Goal: Task Accomplishment & Management: Use online tool/utility

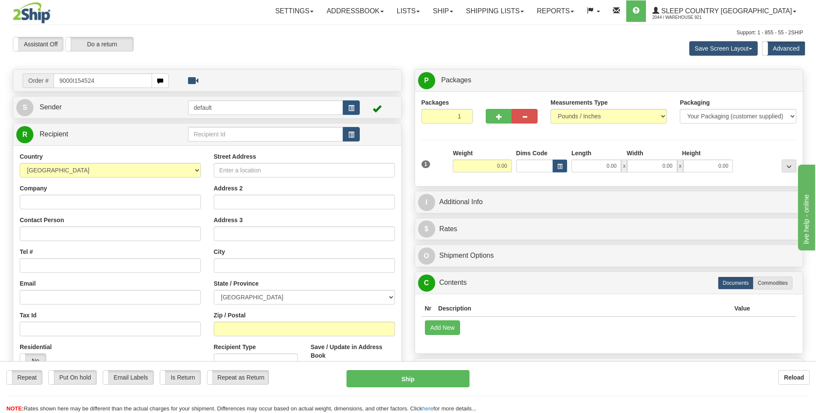
type input "9000I154524"
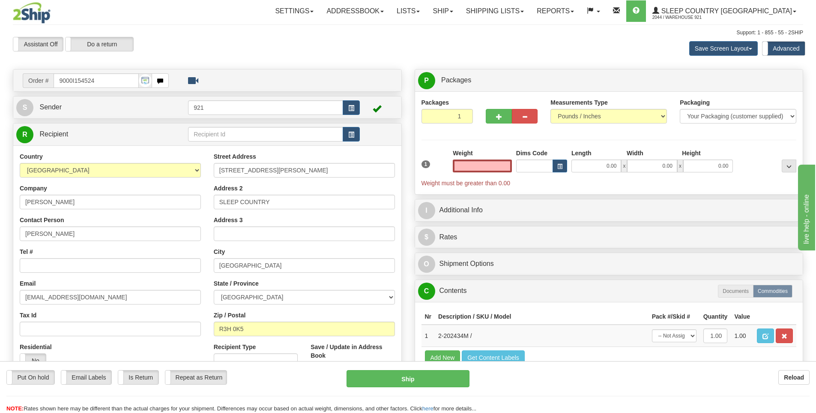
click at [500, 168] on input "text" at bounding box center [482, 165] width 59 height 13
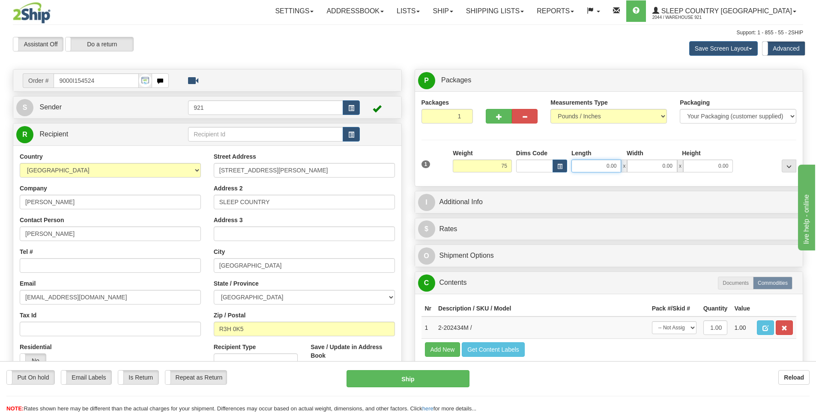
type input "75.00"
click at [604, 165] on input "0.00" at bounding box center [596, 165] width 50 height 13
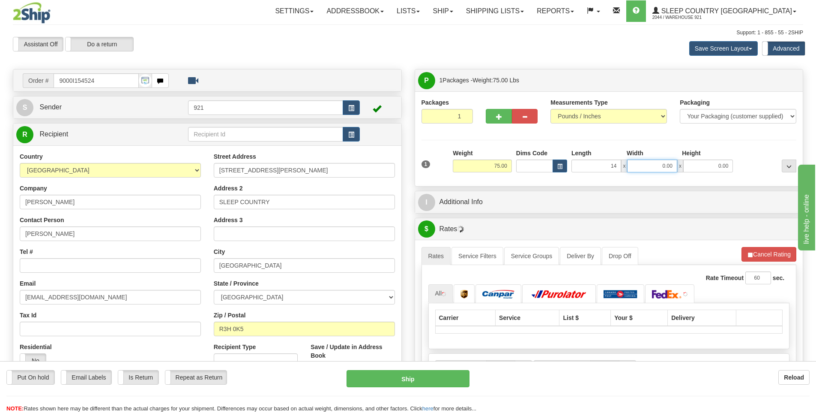
type input "14.00"
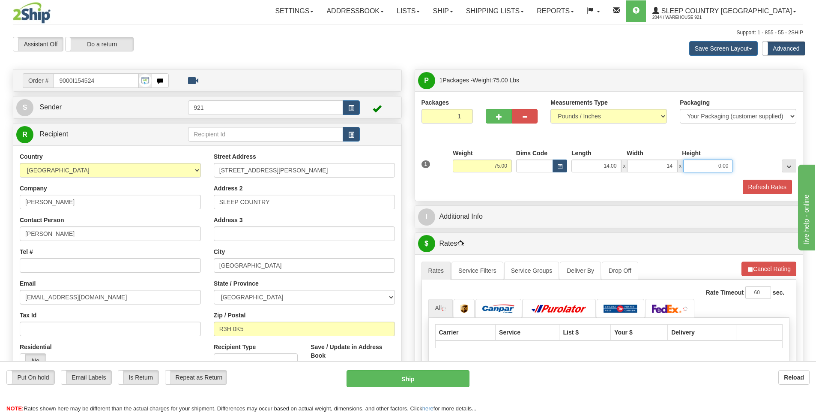
type input "14.00"
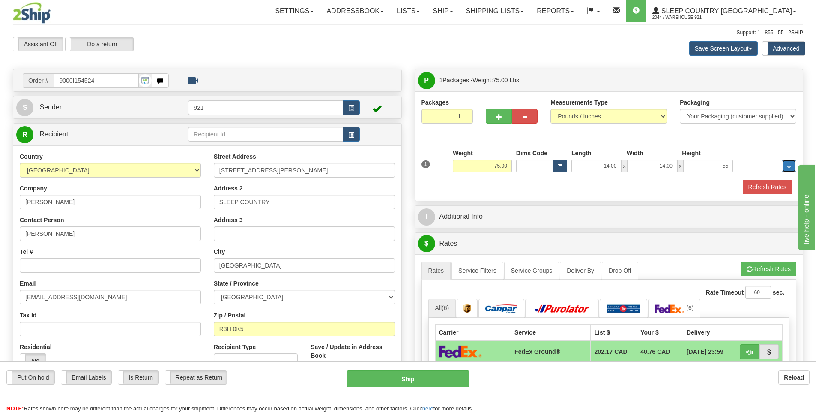
type input "55.00"
click at [751, 183] on button "Refresh Rates" at bounding box center [767, 187] width 49 height 15
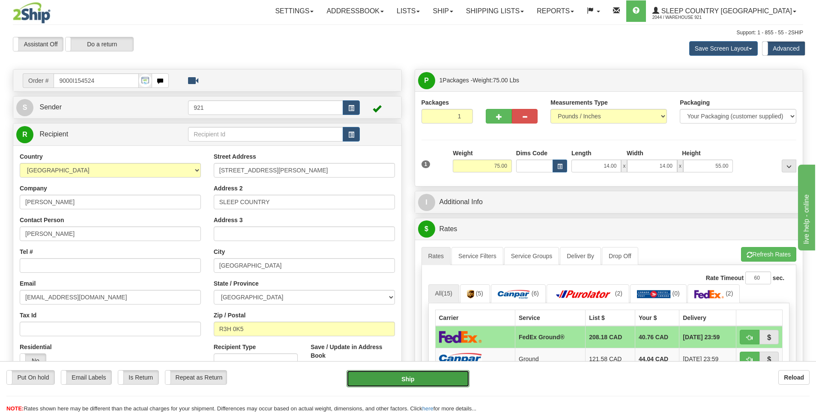
click at [443, 385] on button "Ship" at bounding box center [408, 378] width 123 height 17
type input "92"
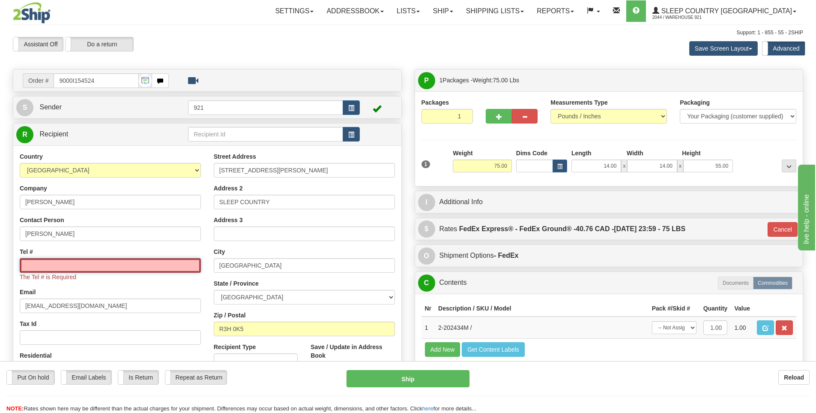
click at [38, 263] on input "Tel #" at bounding box center [110, 265] width 181 height 15
paste input "204 894-2253"
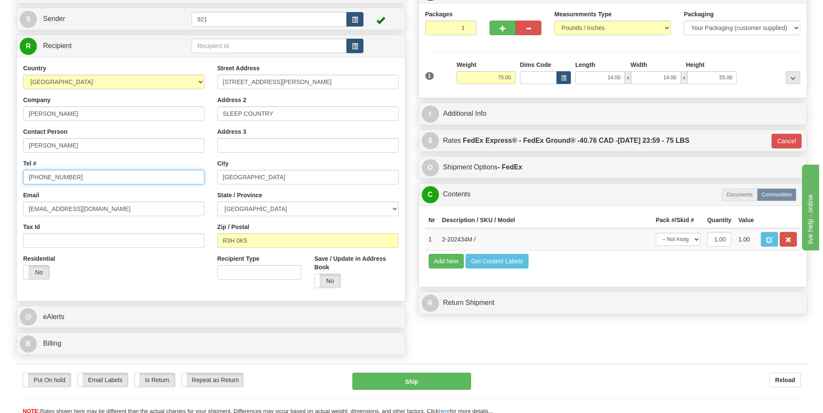
scroll to position [171, 0]
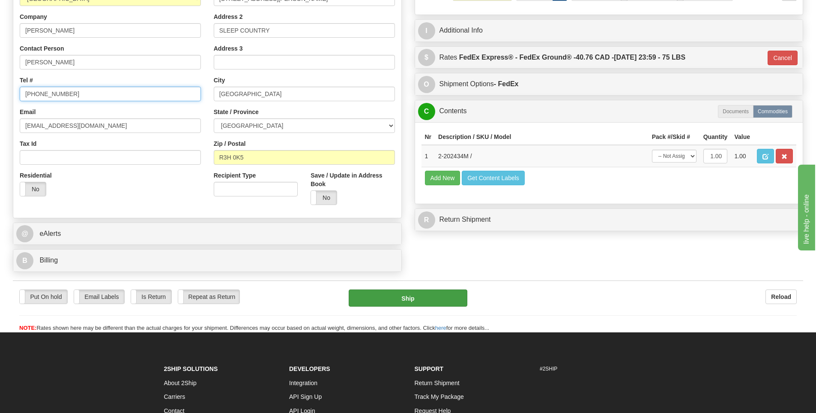
type input "204 894-2253"
click at [441, 300] on button "Ship" at bounding box center [408, 297] width 119 height 17
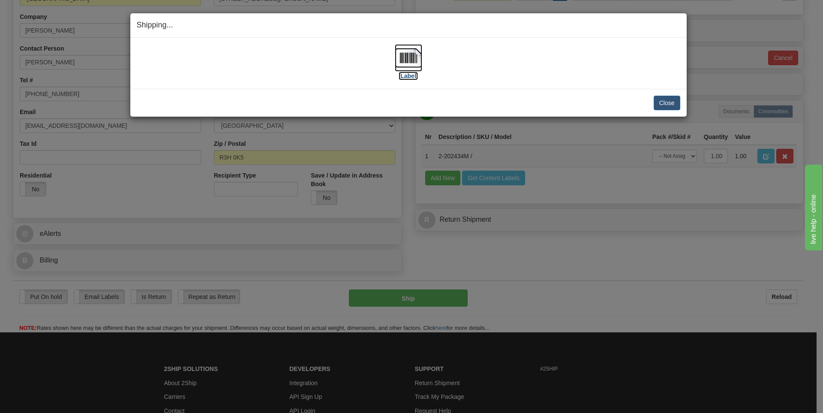
click at [405, 79] on label "[Label]" at bounding box center [408, 76] width 20 height 9
click at [668, 98] on button "Close" at bounding box center [666, 103] width 27 height 15
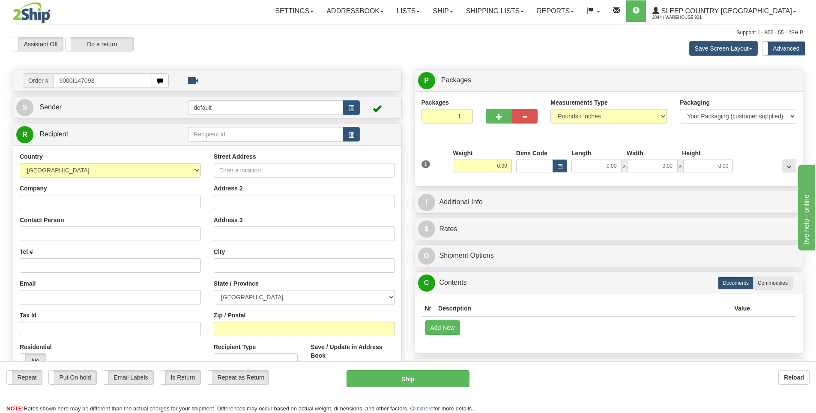
type input "9000I147093"
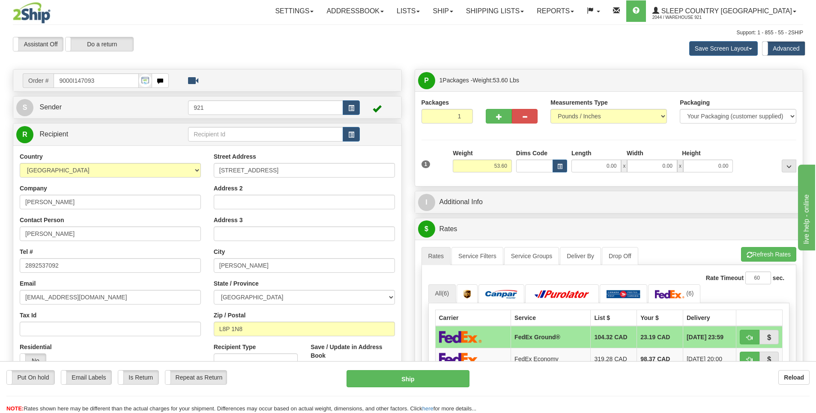
click at [624, 172] on span "x" at bounding box center [624, 165] width 6 height 13
click at [607, 167] on input "0.00" at bounding box center [596, 165] width 50 height 13
type input "14.00"
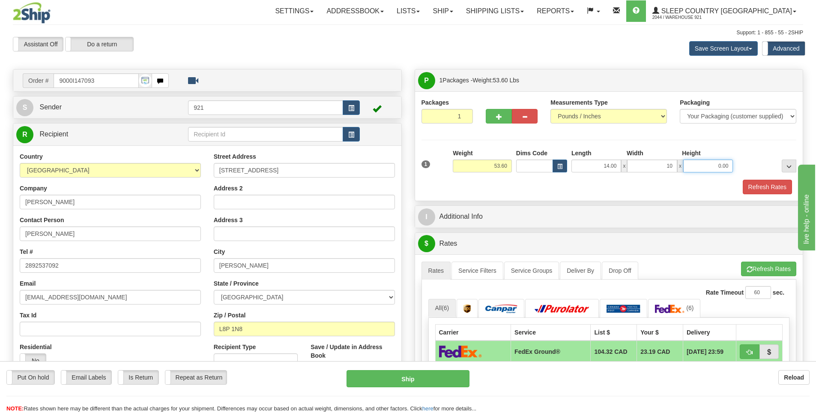
type input "10.00"
type input "6.00"
click at [772, 184] on button "Refresh Rates" at bounding box center [767, 187] width 49 height 15
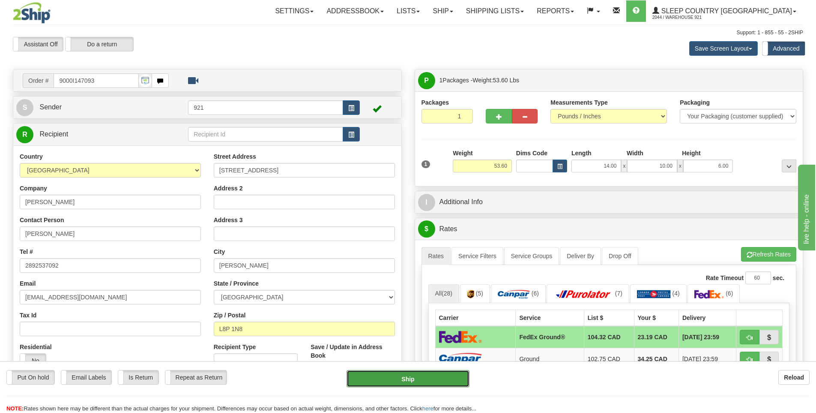
click at [431, 382] on button "Ship" at bounding box center [408, 378] width 123 height 17
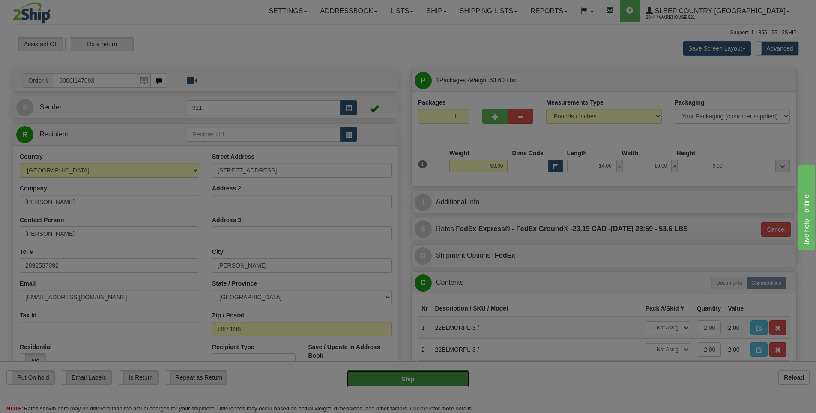
type input "92"
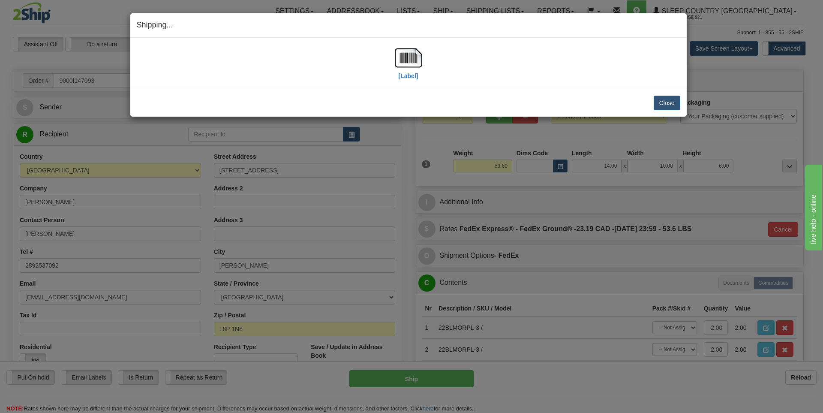
click at [404, 81] on div "[Label]" at bounding box center [408, 63] width 27 height 38
click at [404, 73] on label "[Label]" at bounding box center [408, 76] width 20 height 9
click at [666, 102] on button "Close" at bounding box center [666, 103] width 27 height 15
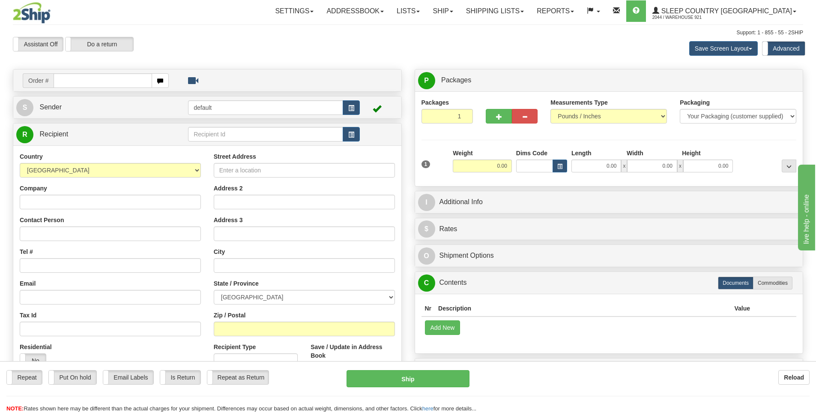
click at [138, 81] on input "text" at bounding box center [103, 80] width 99 height 15
type input "9000I147120"
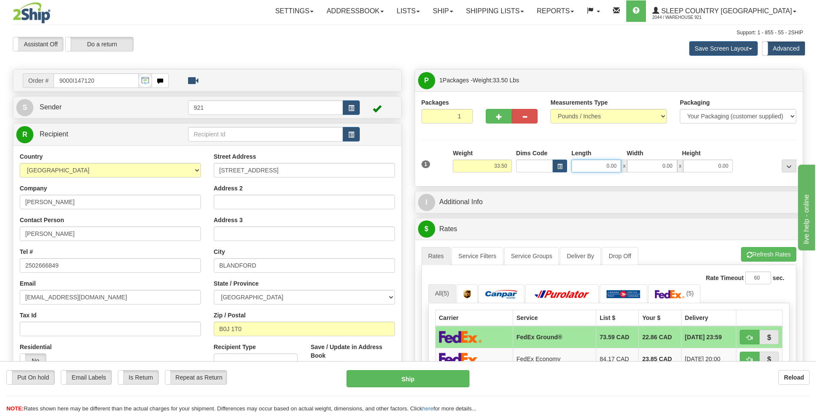
click at [601, 164] on input "0.00" at bounding box center [596, 165] width 50 height 13
type input "15.00"
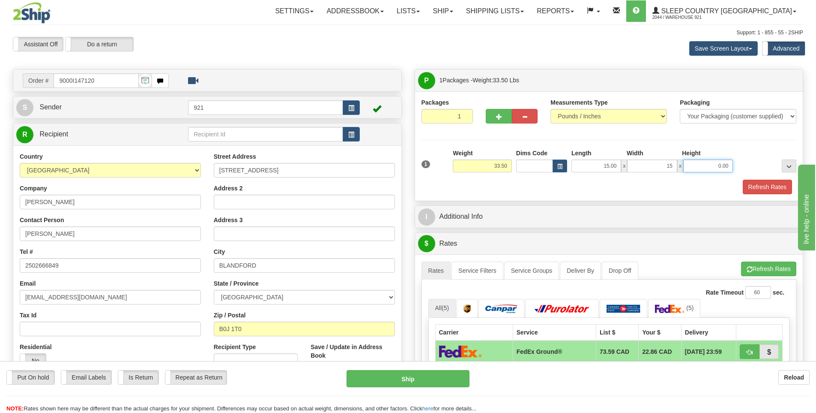
type input "15.00"
type input "60.00"
click at [769, 181] on button "Refresh Rates" at bounding box center [767, 187] width 49 height 15
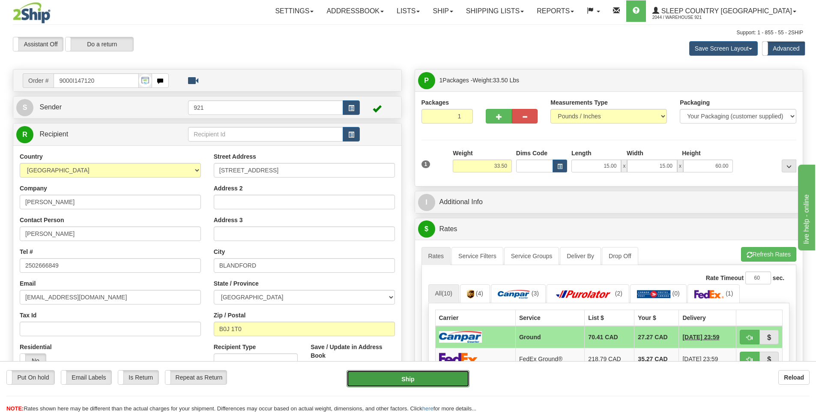
click at [389, 383] on button "Ship" at bounding box center [408, 378] width 123 height 17
type input "1"
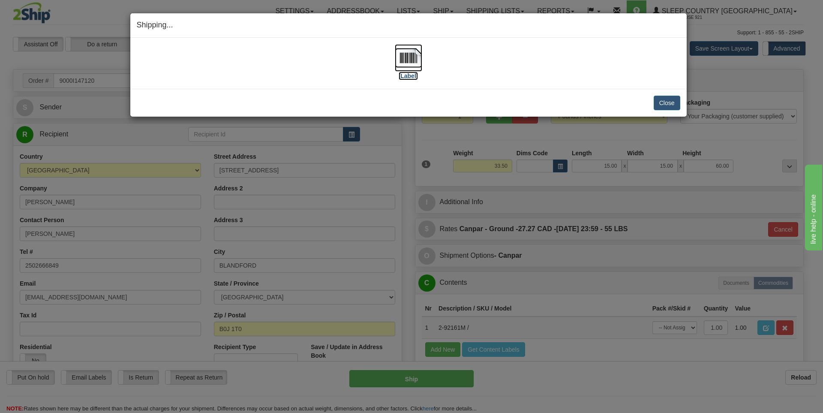
click at [413, 74] on label "[Label]" at bounding box center [408, 76] width 20 height 9
click at [668, 100] on button "Close" at bounding box center [666, 103] width 27 height 15
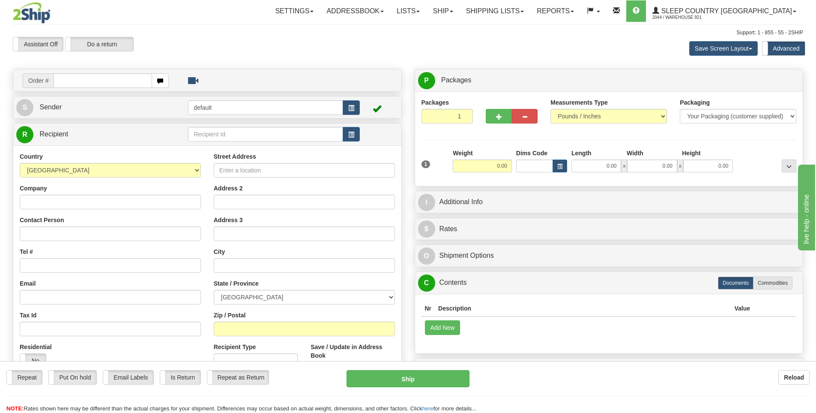
click at [69, 80] on input "text" at bounding box center [103, 80] width 99 height 15
type input "9000I"
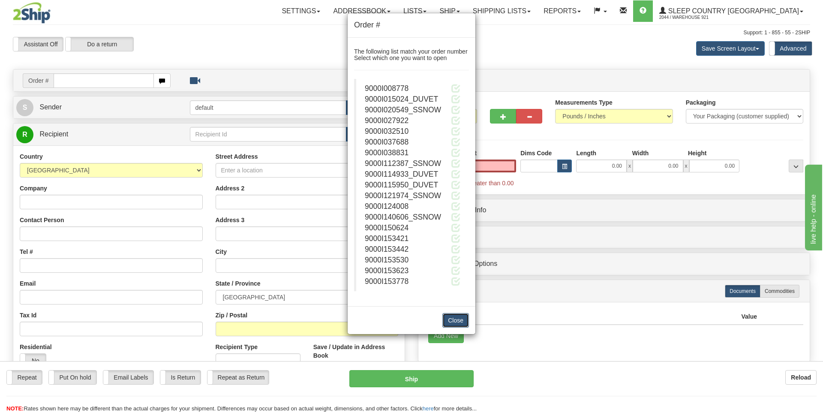
type input "0.00"
click at [456, 319] on button "Close" at bounding box center [455, 320] width 27 height 15
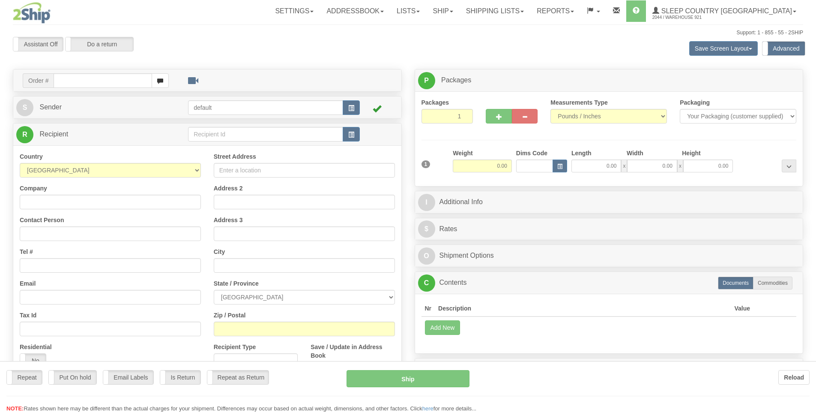
click at [93, 87] on div at bounding box center [408, 206] width 816 height 413
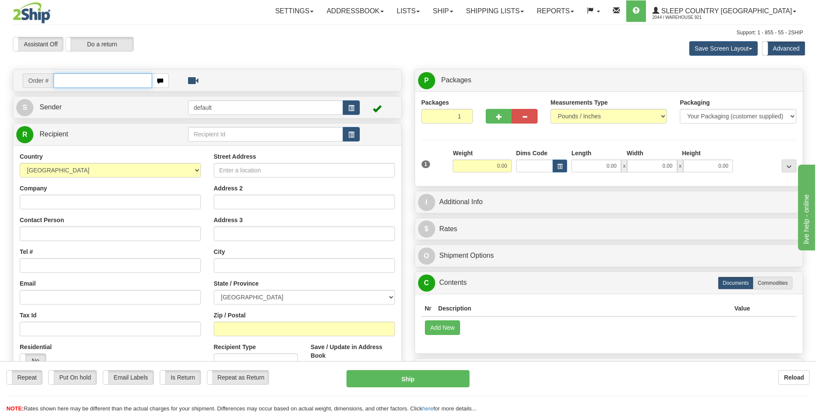
click at [98, 81] on input "text" at bounding box center [103, 80] width 99 height 15
type input "9000I150624"
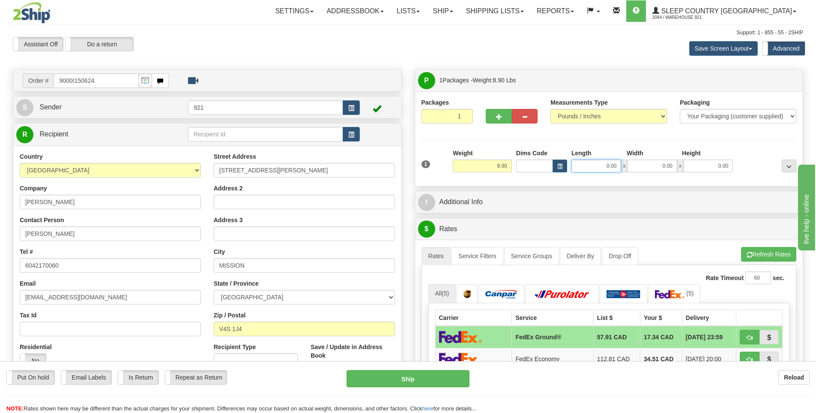
click at [604, 166] on input "0.00" at bounding box center [596, 165] width 50 height 13
type input "14.00"
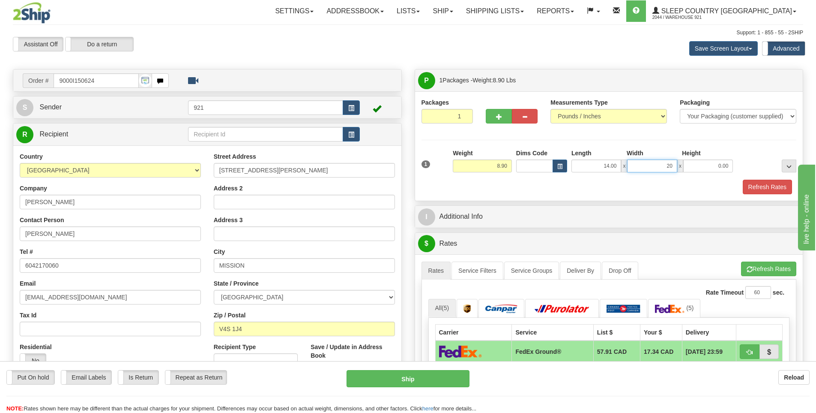
type input "2"
type input "5.00"
type input "3.00"
click at [751, 184] on button "Refresh Rates" at bounding box center [767, 187] width 49 height 15
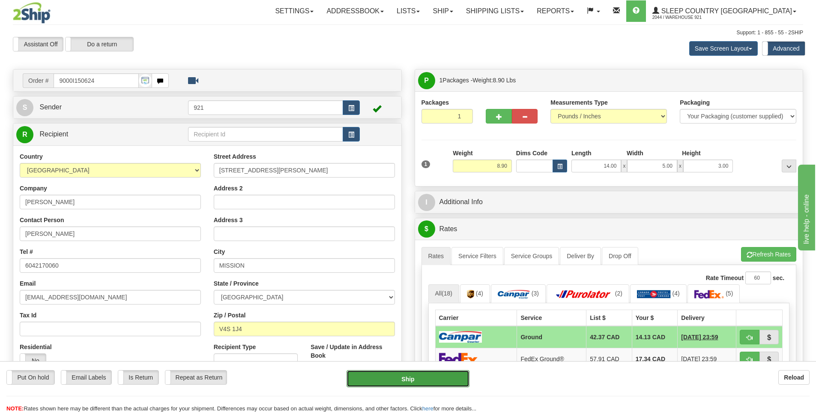
click at [434, 374] on button "Ship" at bounding box center [408, 378] width 123 height 17
type input "1"
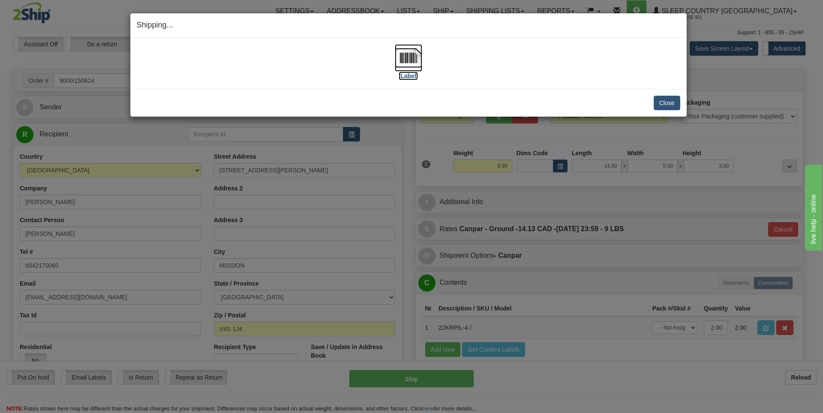
click at [412, 73] on label "[Label]" at bounding box center [408, 76] width 20 height 9
click at [664, 105] on button "Close" at bounding box center [666, 103] width 27 height 15
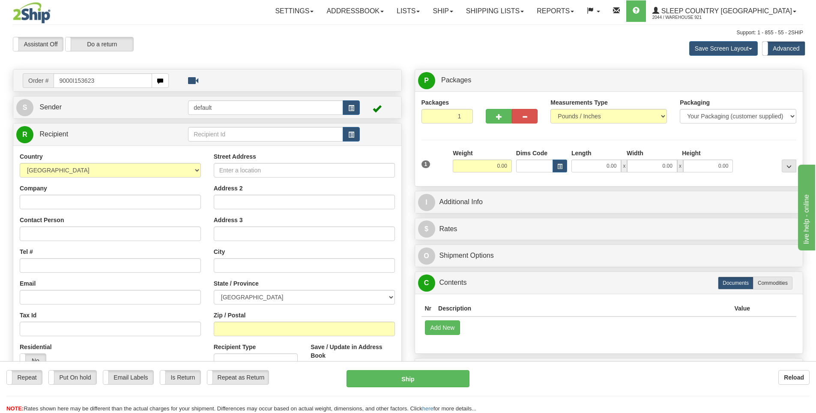
type input "9000I153623"
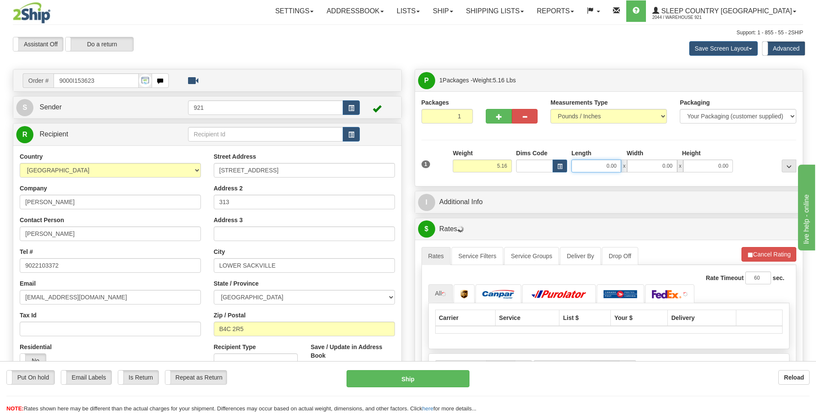
click at [591, 168] on input "0.00" at bounding box center [596, 165] width 50 height 13
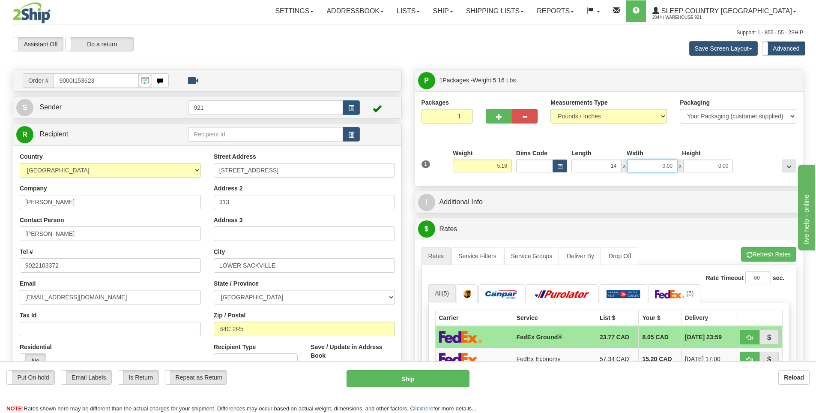
type input "14.00"
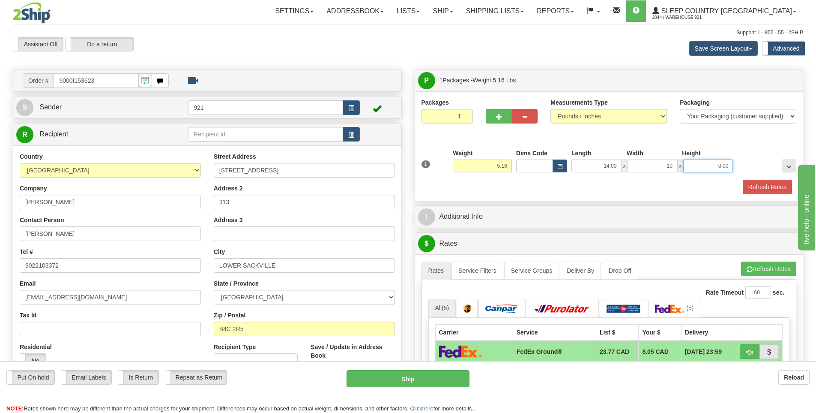
type input "10.00"
type input "6.00"
click at [766, 184] on button "Refresh Rates" at bounding box center [767, 187] width 49 height 15
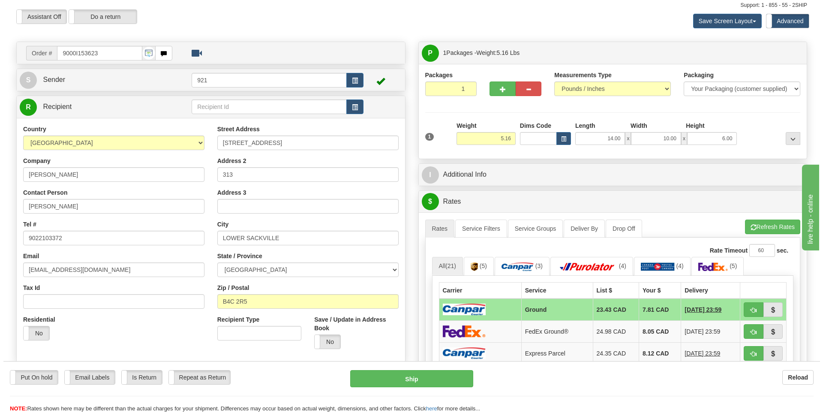
scroll to position [43, 0]
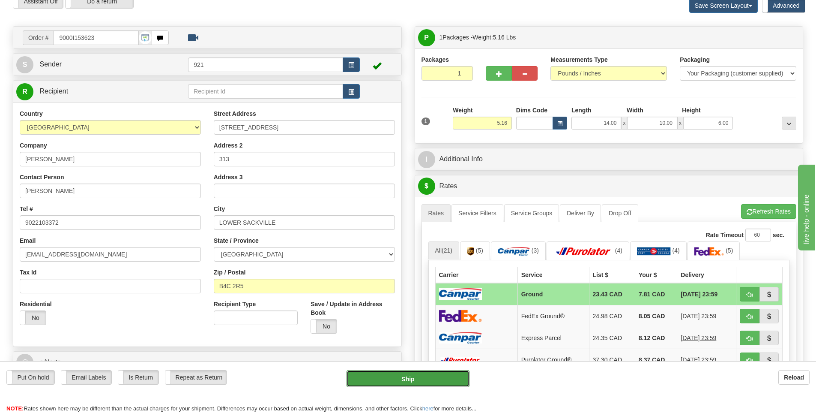
click at [403, 379] on button "Ship" at bounding box center [408, 378] width 123 height 17
type input "1"
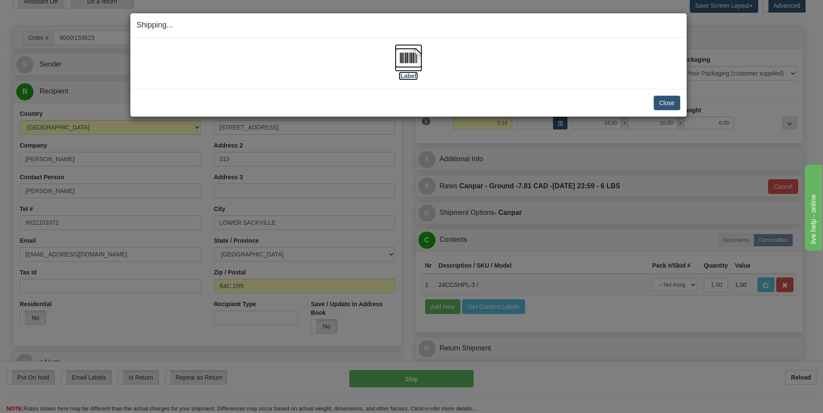
click at [413, 77] on label "[Label]" at bounding box center [408, 76] width 20 height 9
click at [661, 99] on button "Close" at bounding box center [666, 103] width 27 height 15
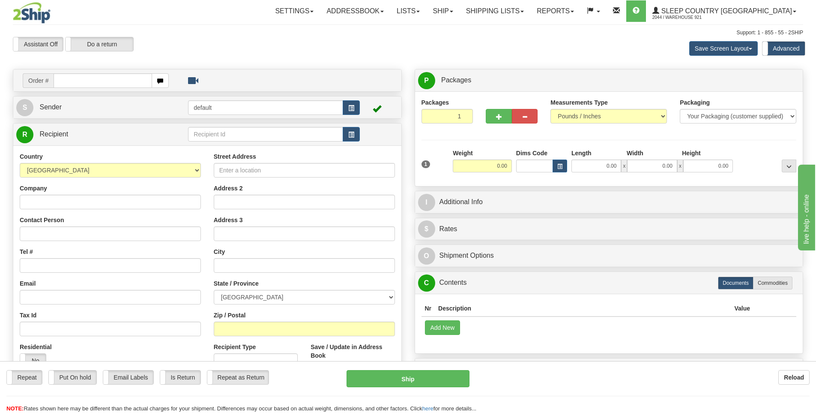
click at [138, 78] on input "text" at bounding box center [103, 80] width 99 height 15
type input "9000I153778"
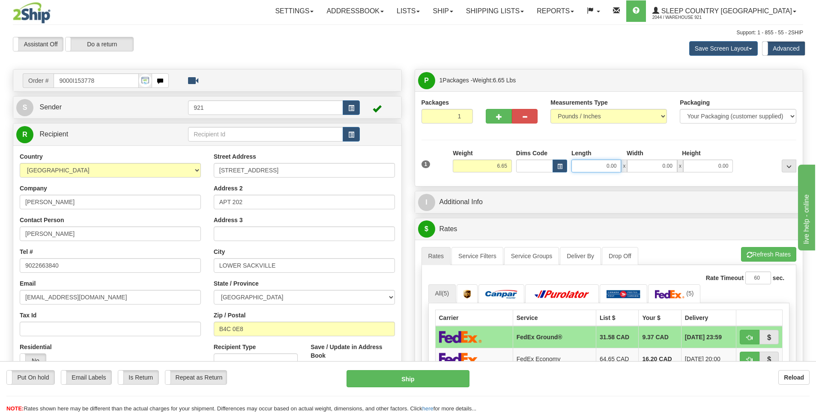
click at [607, 170] on input "0.00" at bounding box center [596, 165] width 50 height 13
type input "10.00"
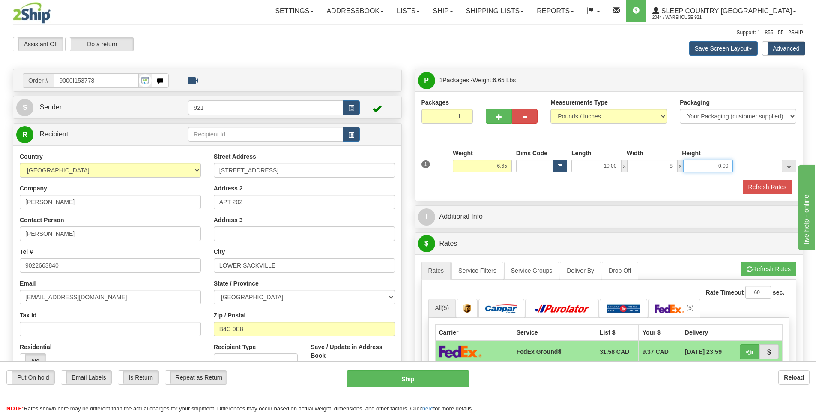
type input "8.00"
type input "3.00"
click at [752, 184] on button "Refresh Rates" at bounding box center [767, 187] width 49 height 15
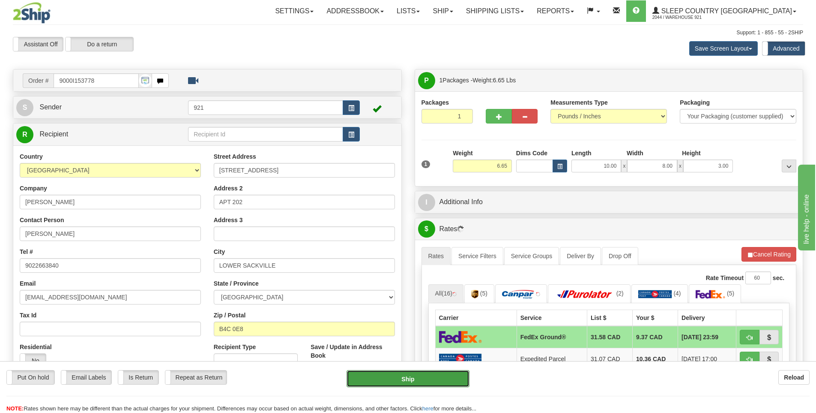
click at [414, 382] on button "Ship" at bounding box center [408, 378] width 123 height 17
type input "92"
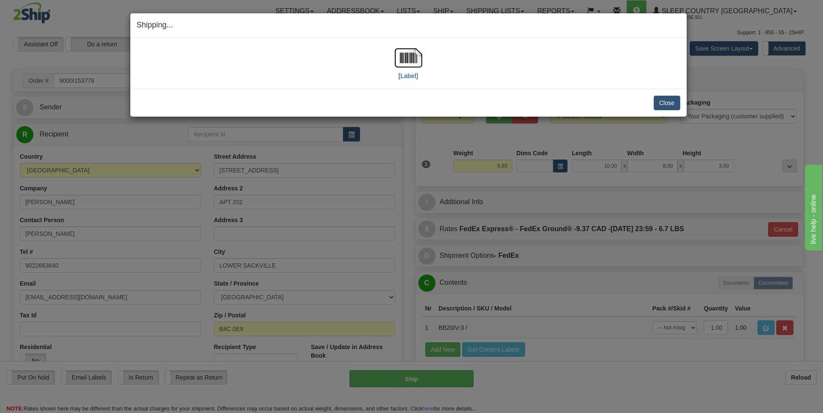
click at [401, 80] on div "[Label]" at bounding box center [408, 63] width 27 height 38
click at [404, 74] on label "[Label]" at bounding box center [408, 76] width 20 height 9
click at [661, 103] on button "Close" at bounding box center [666, 103] width 27 height 15
